Goal: Information Seeking & Learning: Learn about a topic

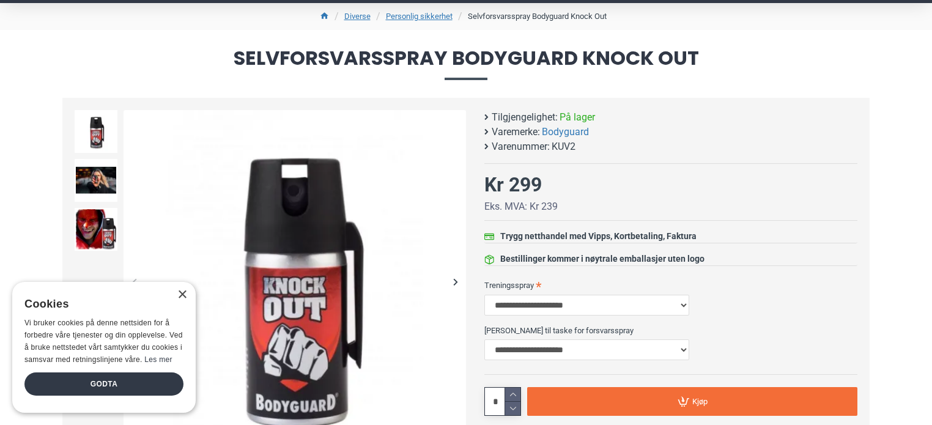
scroll to position [122, 0]
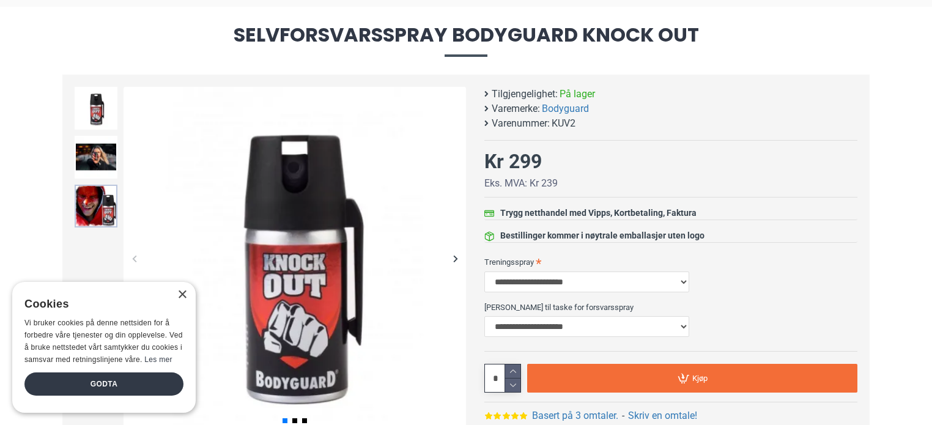
click at [107, 209] on img at bounding box center [96, 206] width 43 height 43
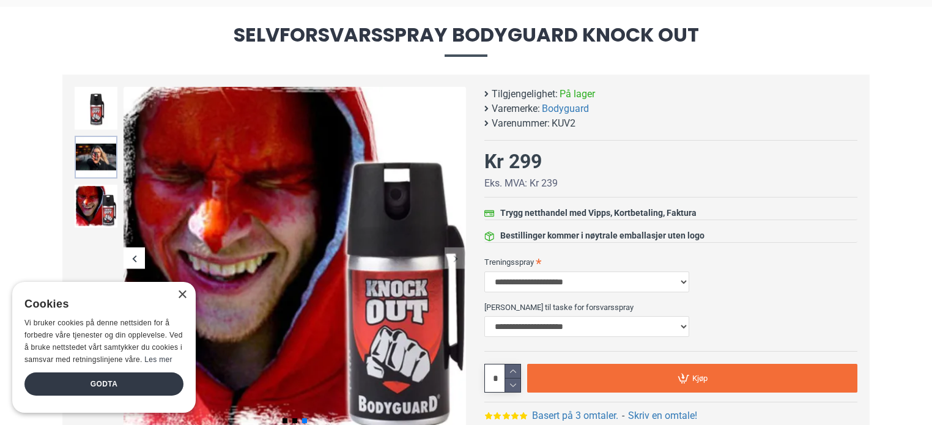
click at [105, 155] on img at bounding box center [96, 157] width 43 height 43
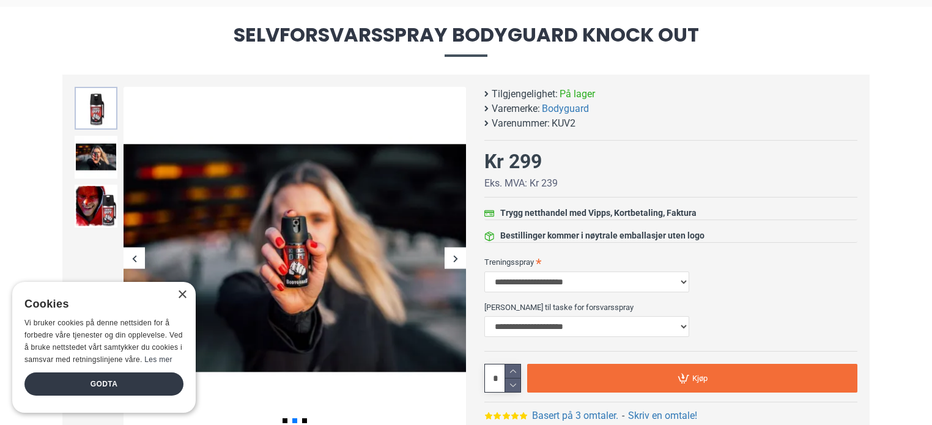
click at [99, 124] on img at bounding box center [96, 108] width 43 height 43
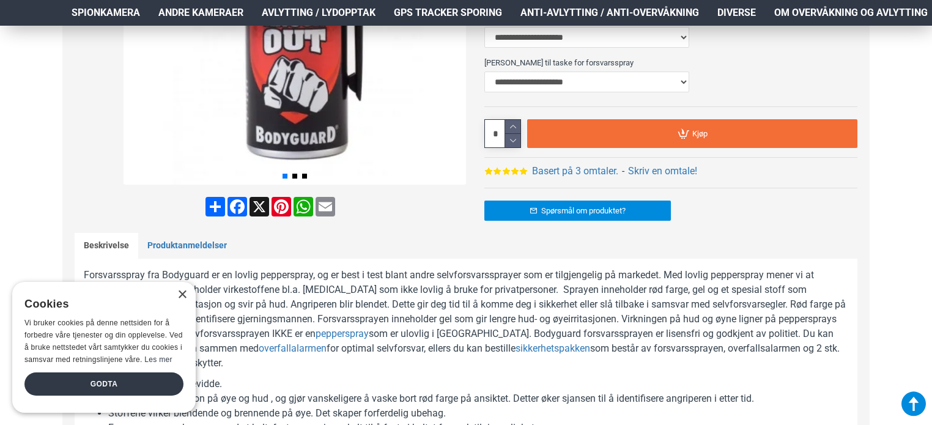
scroll to position [551, 0]
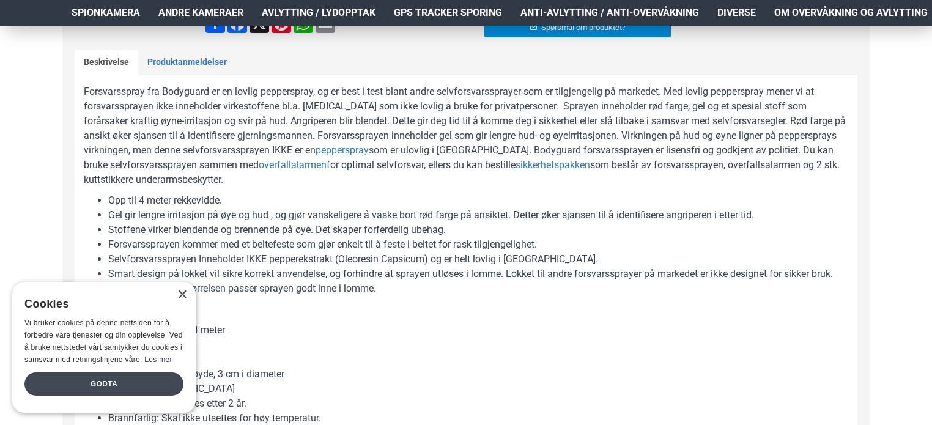
click at [112, 376] on div "Godta" at bounding box center [103, 384] width 159 height 23
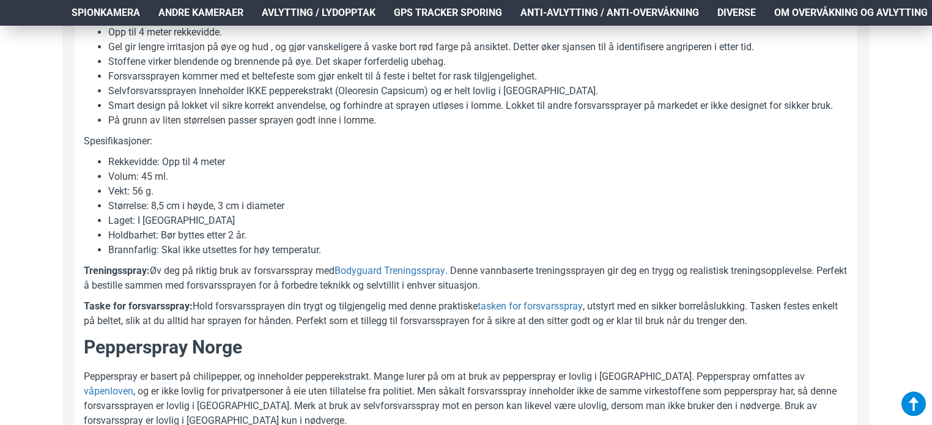
scroll to position [734, 0]
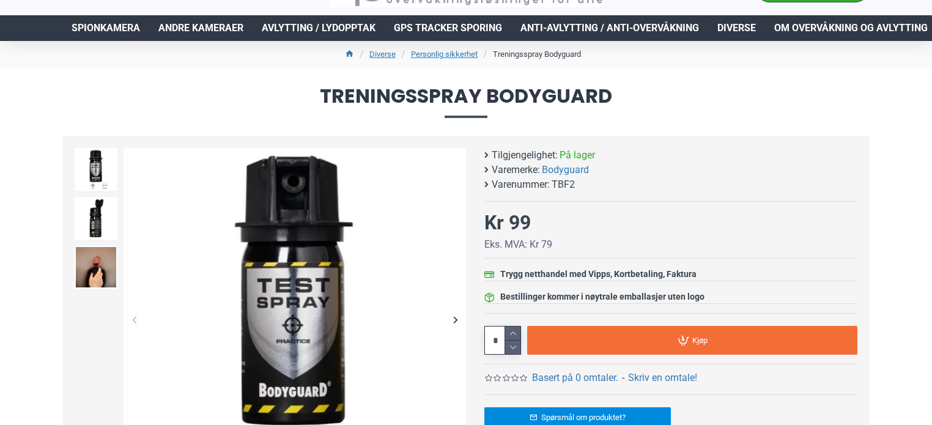
scroll to position [122, 0]
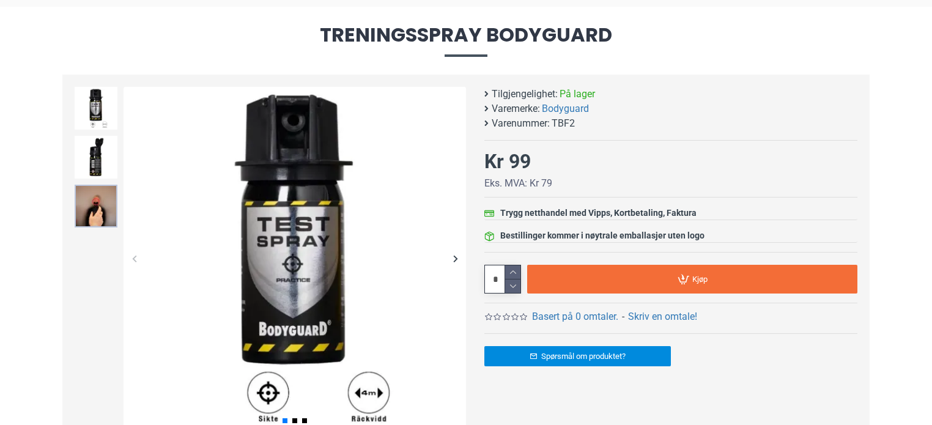
click at [98, 214] on img at bounding box center [96, 206] width 43 height 43
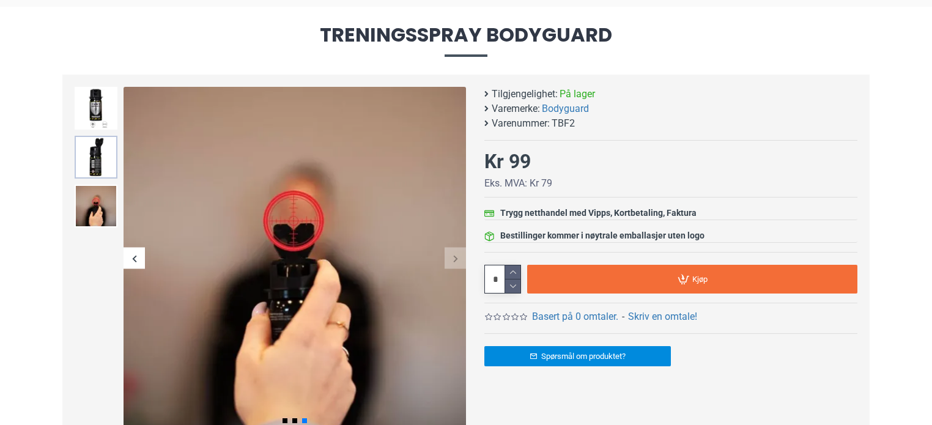
click at [92, 152] on img at bounding box center [96, 157] width 43 height 43
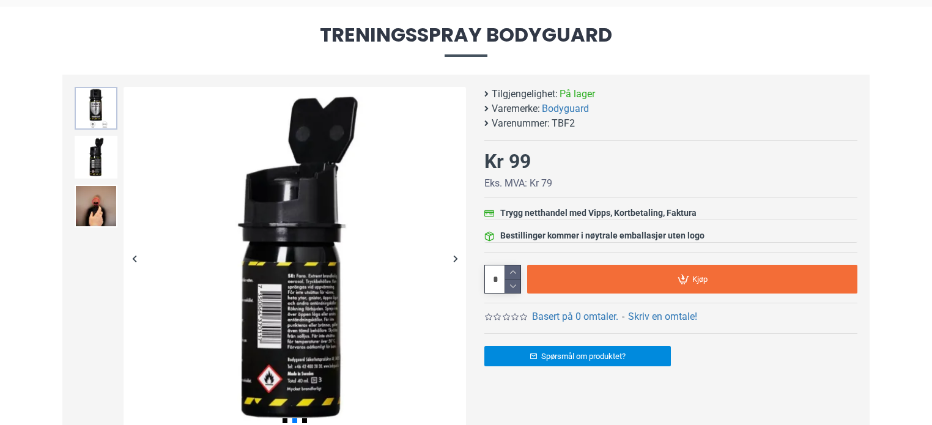
click at [99, 105] on img at bounding box center [96, 108] width 43 height 43
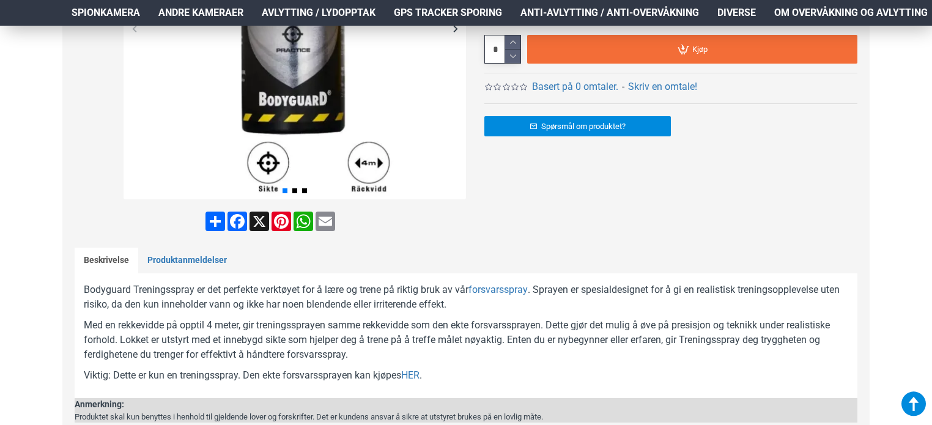
scroll to position [245, 0]
